Goal: Transaction & Acquisition: Purchase product/service

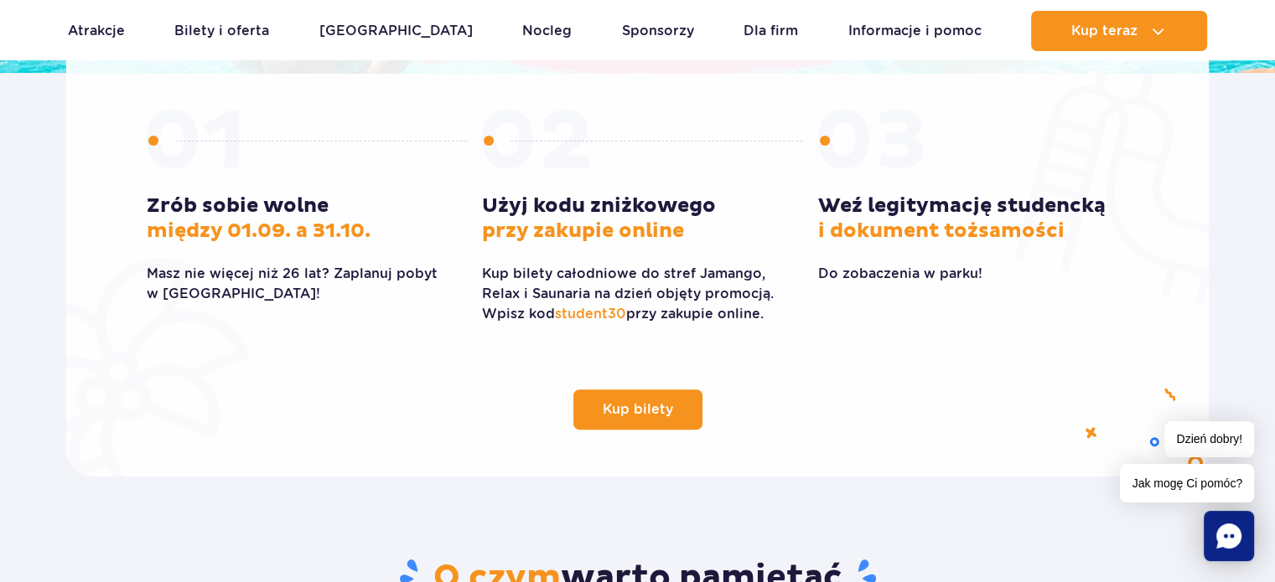
scroll to position [464, 0]
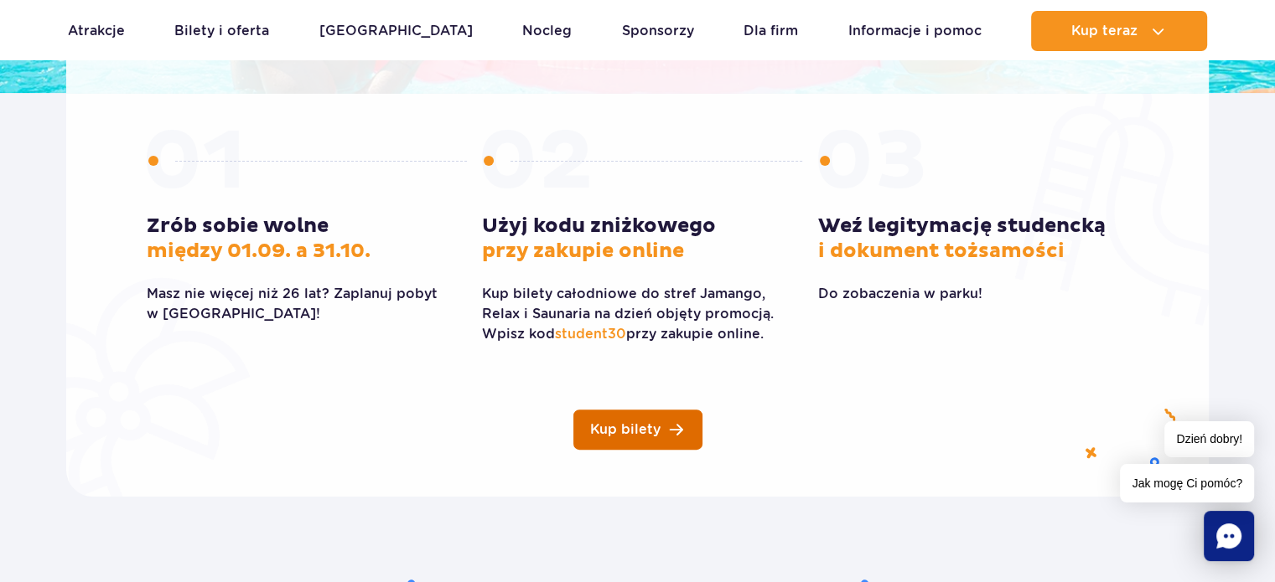
click at [616, 435] on span "Kup bilety" at bounding box center [625, 429] width 70 height 13
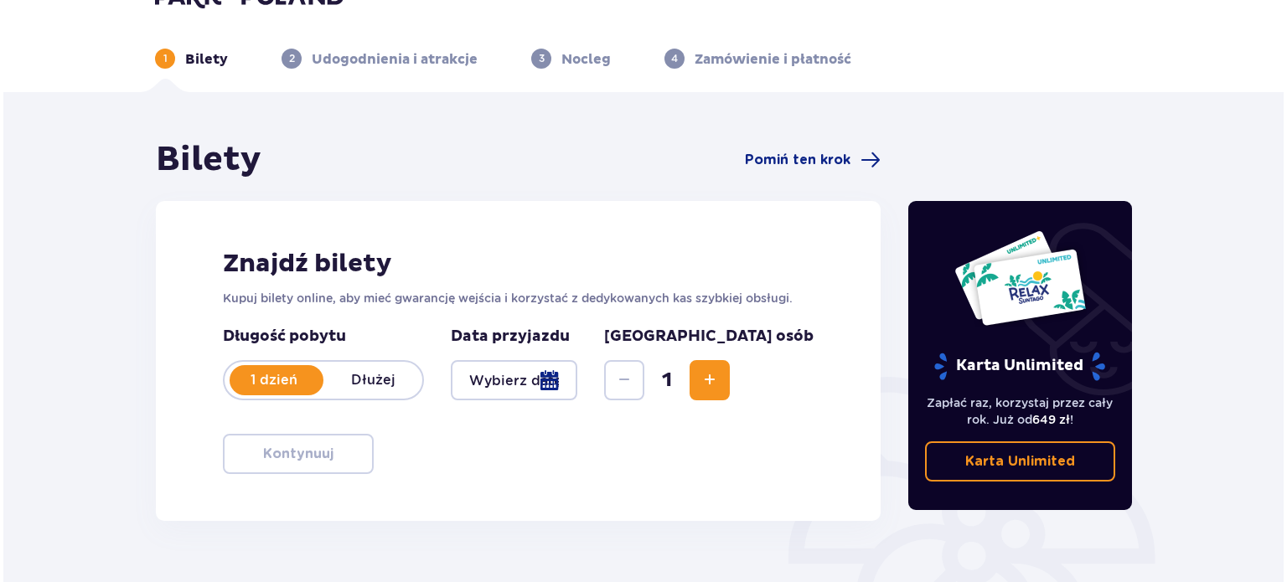
scroll to position [37, 0]
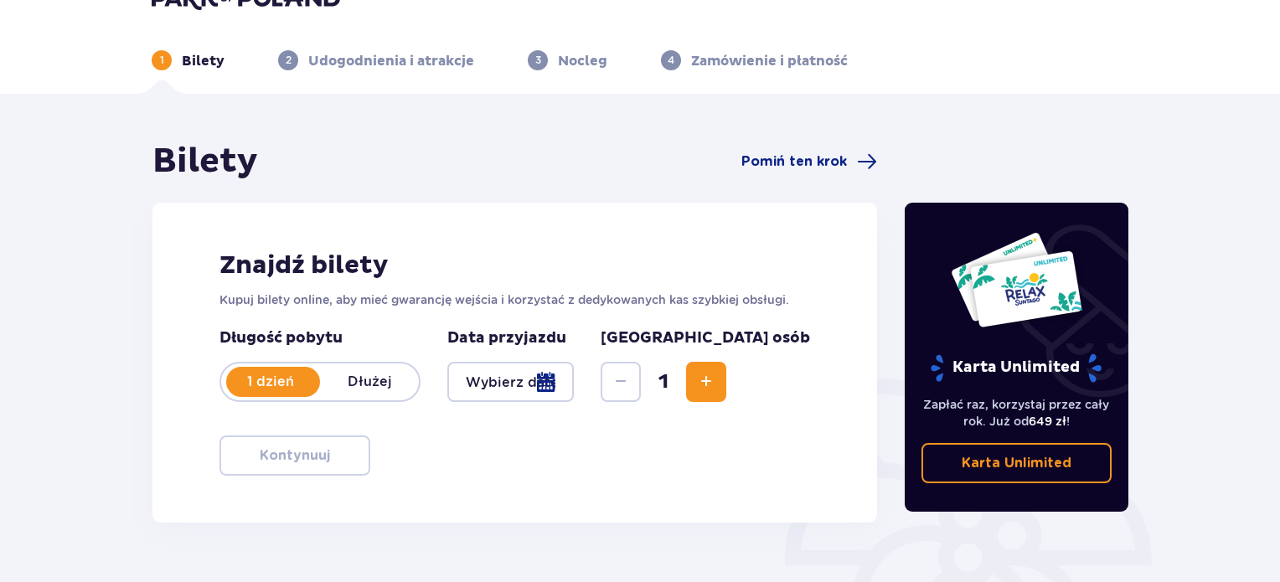
click at [574, 393] on div at bounding box center [510, 382] width 127 height 40
